Goal: Task Accomplishment & Management: Complete application form

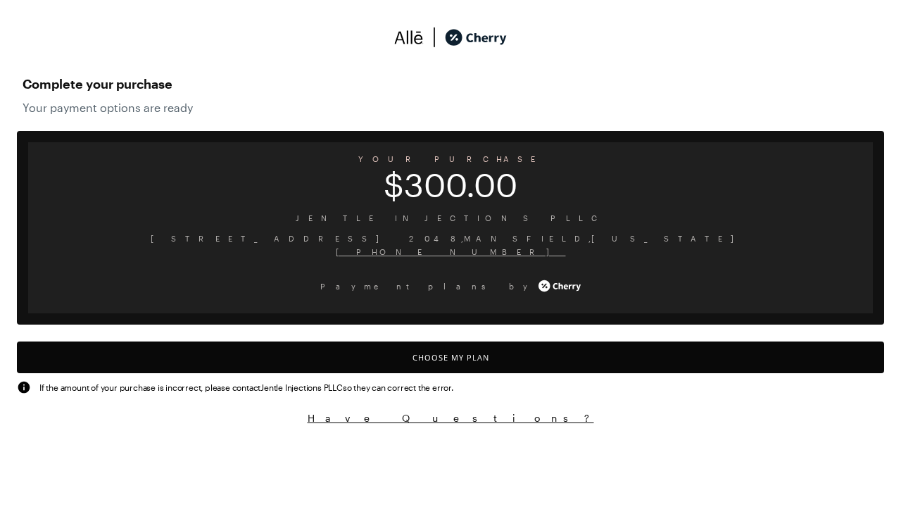
click at [450, 357] on button "Choose My Plan" at bounding box center [450, 357] width 867 height 32
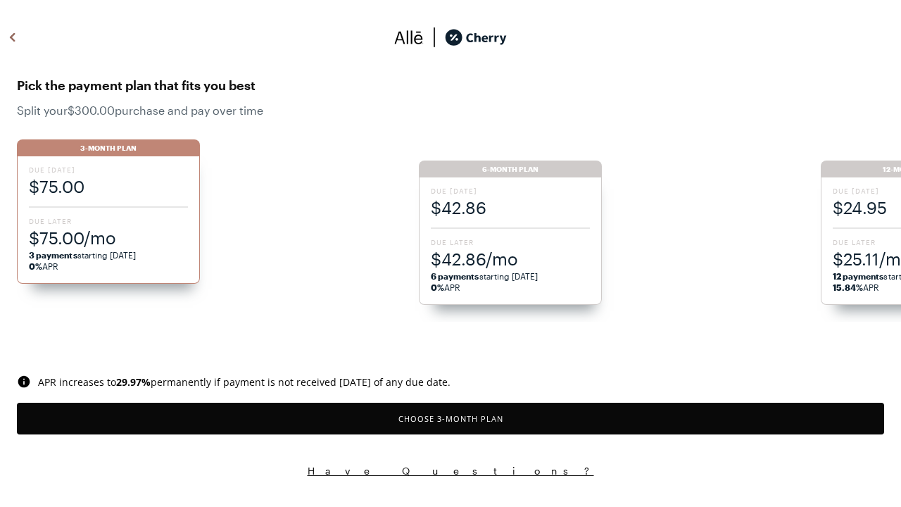
click at [450, 418] on button "Choose 3 -Month Plan" at bounding box center [450, 419] width 867 height 32
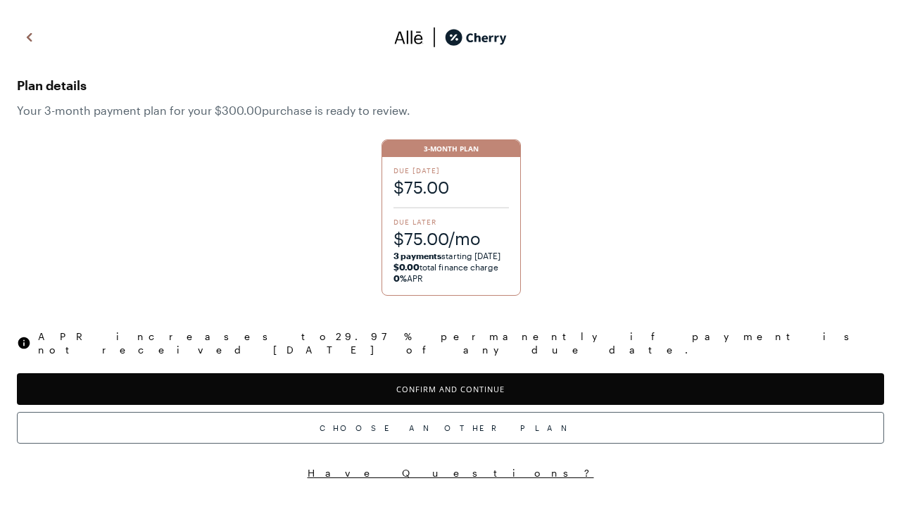
click at [450, 376] on button "Confirm and Continue" at bounding box center [450, 389] width 867 height 32
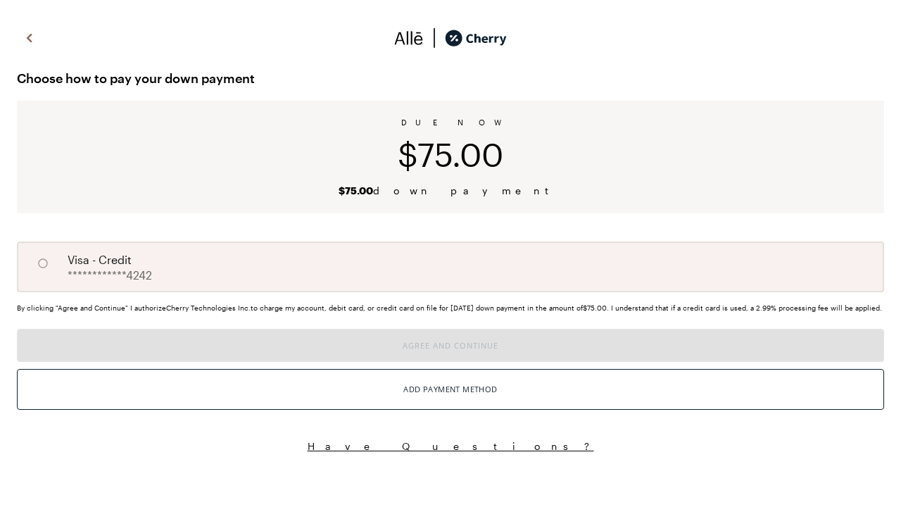
click at [43, 263] on input "A" at bounding box center [43, 263] width 24 height 24
radio input "true"
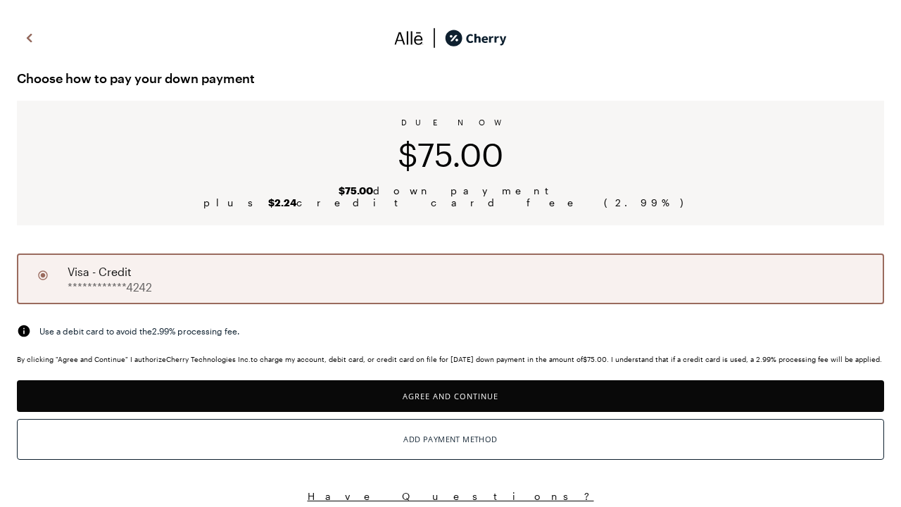
click at [450, 404] on button "Agree and Continue" at bounding box center [450, 396] width 867 height 32
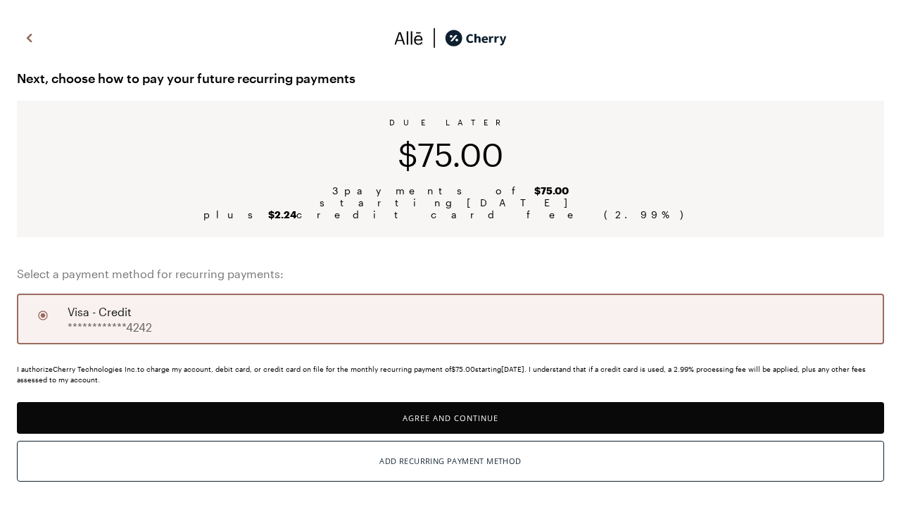
click at [450, 417] on button "Agree and Continue" at bounding box center [450, 418] width 867 height 32
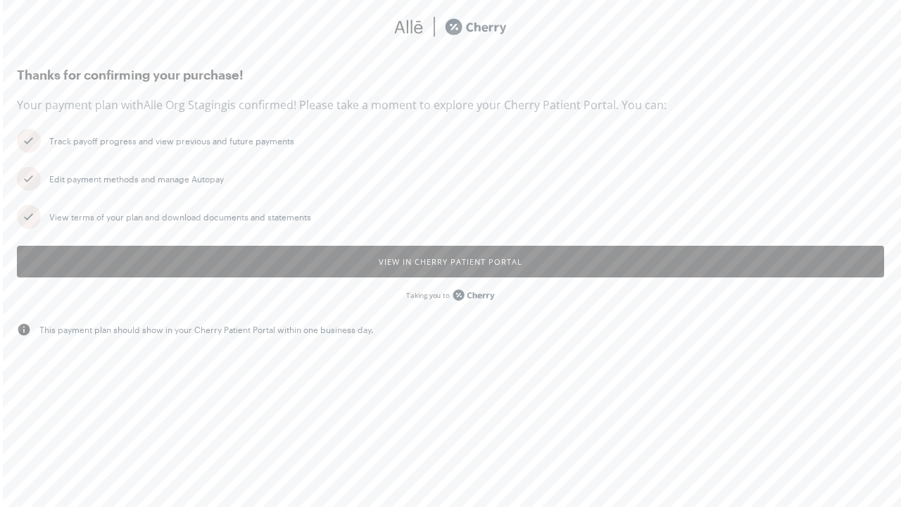
scroll to position [11, 0]
